Goal: Information Seeking & Learning: Learn about a topic

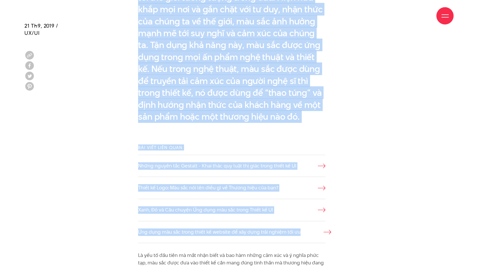
scroll to position [460, 0]
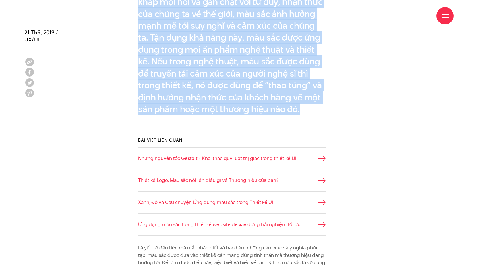
drag, startPoint x: 137, startPoint y: 91, endPoint x: 316, endPoint y: 107, distance: 179.7
click at [316, 107] on div "Con người đang sống trong một thế giới phủ đầy màu sắc, bao trọn chúng ta từ th…" at bounding box center [239, 37] width 222 height 181
copy p "Con người đang sống trong một thế giới phủ đầy màu sắc, bao trọn chúng ta từ th…"
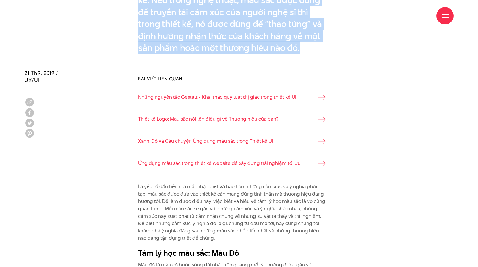
scroll to position [562, 0]
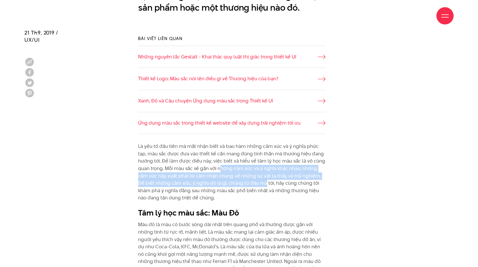
drag, startPoint x: 220, startPoint y: 167, endPoint x: 266, endPoint y: 182, distance: 48.6
click at [266, 182] on p "Là yếu tố đầu tiên mà mắt nhận biết và bao hàm những cảm xúc và ý nghĩa phức tạ…" at bounding box center [232, 172] width 188 height 59
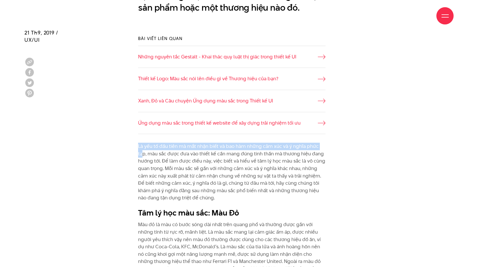
drag, startPoint x: 138, startPoint y: 148, endPoint x: 142, endPoint y: 153, distance: 5.8
click at [142, 153] on p "Là yếu tố đầu tiên mà mắt nhận biết và bao hàm những cảm xúc và ý nghĩa phức tạ…" at bounding box center [232, 172] width 188 height 59
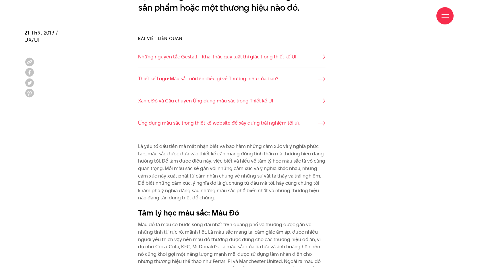
click at [142, 153] on p "Là yếu tố đầu tiên mà mắt nhận biết và bao hàm những cảm xúc và ý nghĩa phức tạ…" at bounding box center [232, 172] width 188 height 59
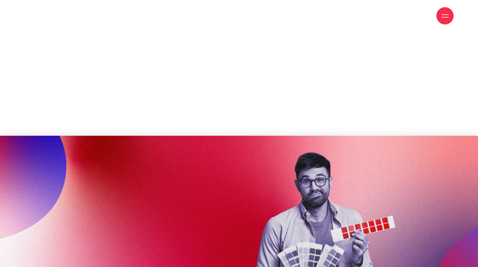
scroll to position [0, 0]
